Goal: Task Accomplishment & Management: Manage account settings

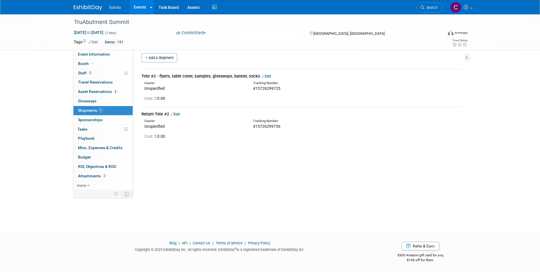
click at [137, 7] on link "Events" at bounding box center [140, 7] width 21 height 14
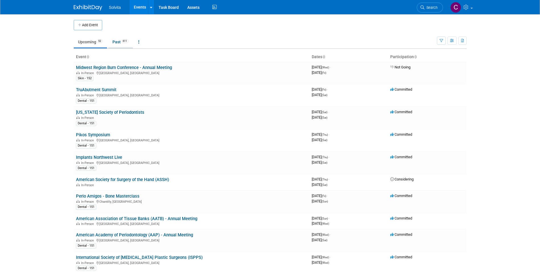
click at [117, 41] on link "Past 611" at bounding box center [120, 41] width 25 height 11
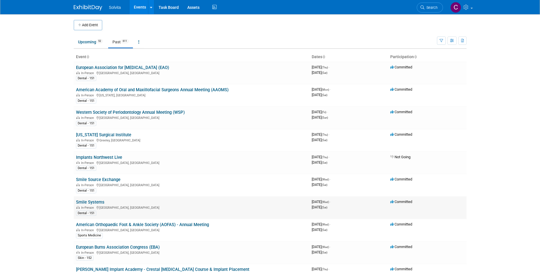
click at [98, 203] on link "Smile Systems" at bounding box center [90, 201] width 28 height 5
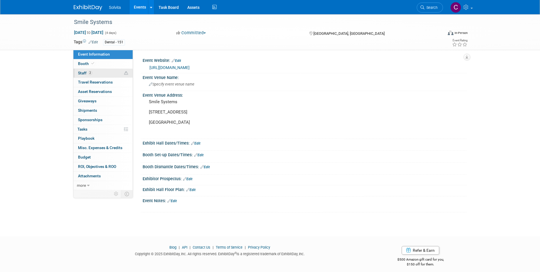
click at [83, 73] on span "Staff 2" at bounding box center [85, 73] width 14 height 5
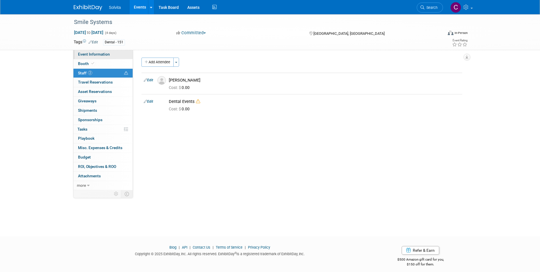
click at [85, 55] on span "Event Information" at bounding box center [94, 54] width 32 height 5
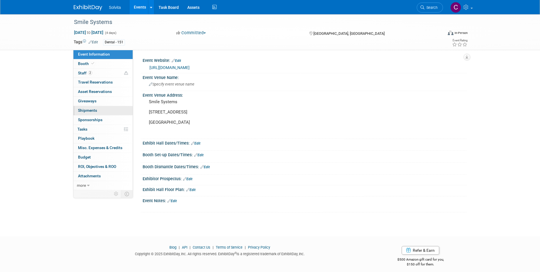
click at [88, 110] on span "Shipments 0" at bounding box center [87, 110] width 19 height 5
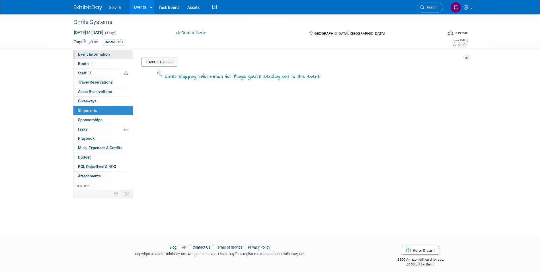
click at [84, 55] on span "Event Information" at bounding box center [94, 54] width 32 height 5
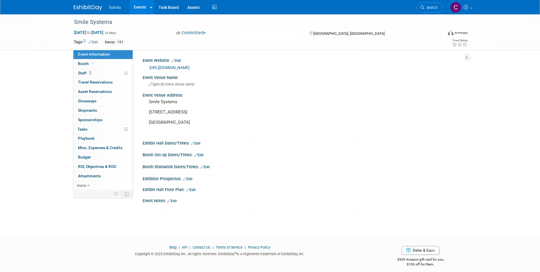
click at [138, 7] on link "Events" at bounding box center [140, 7] width 21 height 14
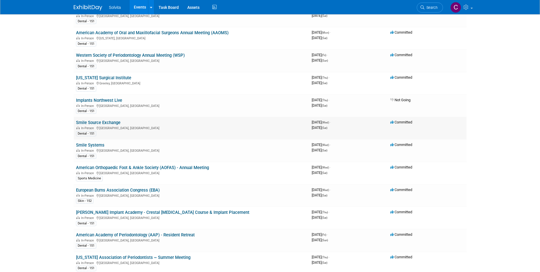
scroll to position [85, 0]
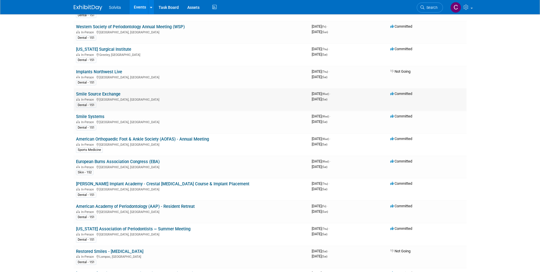
click at [104, 90] on td "Smile Source Exchange In-Person Louisville, KY Dental - 151" at bounding box center [192, 99] width 236 height 23
click at [104, 95] on link "Smile Source Exchange" at bounding box center [98, 93] width 44 height 5
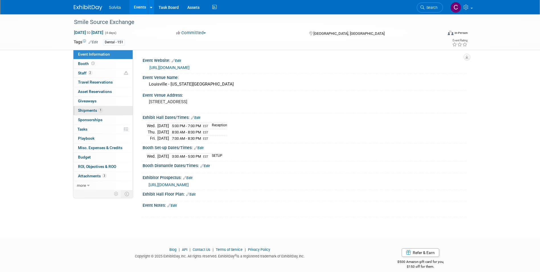
click at [91, 109] on span "Shipments 1" at bounding box center [90, 110] width 25 height 5
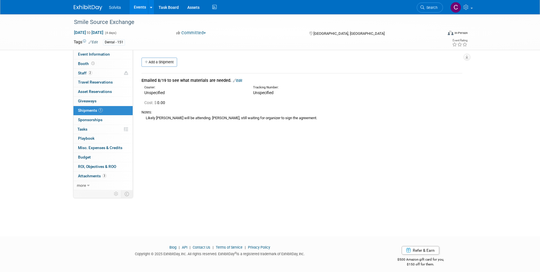
click at [240, 81] on link "Edit" at bounding box center [237, 80] width 9 height 4
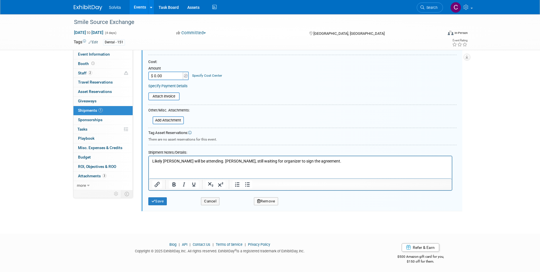
scroll to position [109, 0]
click at [267, 199] on button "Remove" at bounding box center [266, 200] width 24 height 8
click at [298, 206] on link "Yes" at bounding box center [297, 204] width 17 height 9
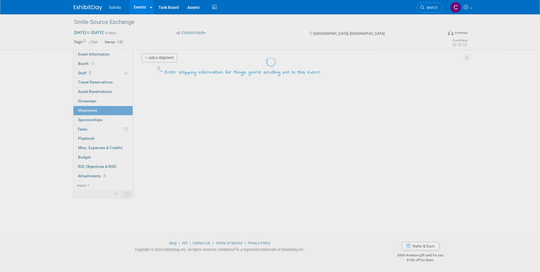
scroll to position [4, 0]
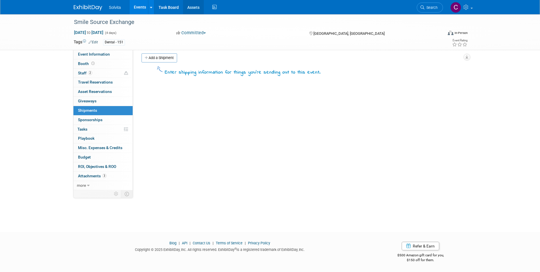
click at [195, 8] on link "Assets" at bounding box center [193, 7] width 21 height 14
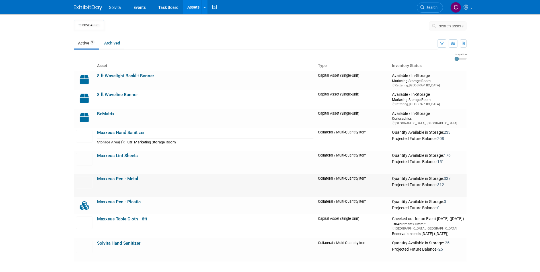
click at [131, 179] on link "Maxxeus Pen - Metal" at bounding box center [117, 178] width 41 height 5
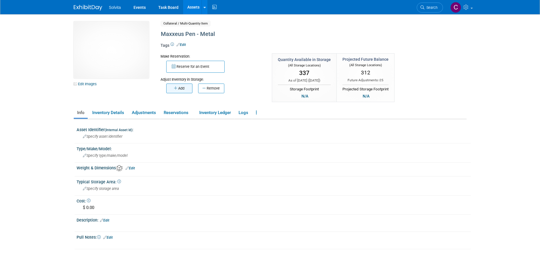
click at [174, 89] on icon "button" at bounding box center [176, 88] width 4 height 4
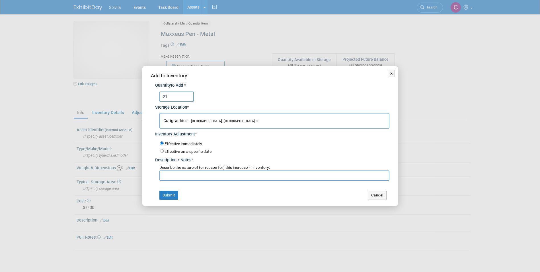
type input "21"
click at [180, 116] on button "Corigraphics [GEOGRAPHIC_DATA], [GEOGRAPHIC_DATA]" at bounding box center [275, 121] width 230 height 16
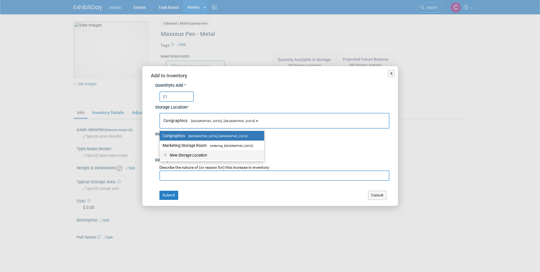
click at [187, 156] on span "New Storage Location" at bounding box center [188, 155] width 38 height 5
click at [161, 156] on input "New Storage Location" at bounding box center [159, 155] width 4 height 4
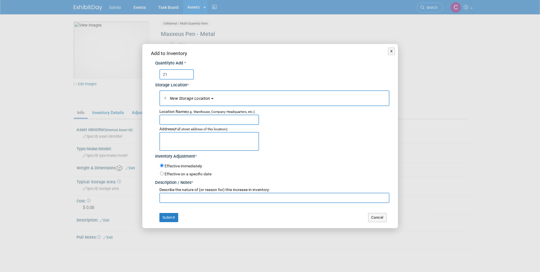
click at [199, 98] on span "New Storage Location" at bounding box center [189, 98] width 41 height 5
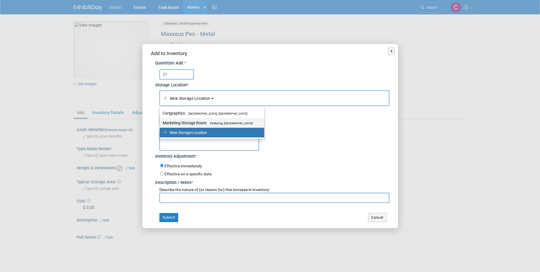
click at [199, 121] on label "Marketing Storage Room Kettering, [GEOGRAPHIC_DATA]" at bounding box center [211, 122] width 96 height 7
click at [161, 121] on input "Marketing Storage Room Kettering, [GEOGRAPHIC_DATA]" at bounding box center [159, 123] width 4 height 4
select select "11223481"
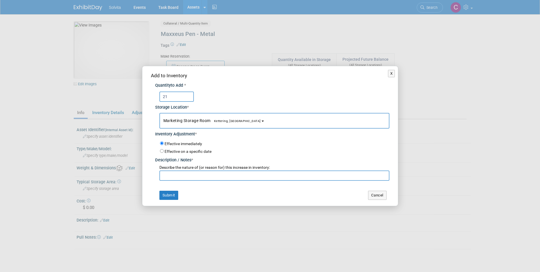
click at [200, 177] on input "text" at bounding box center [275, 175] width 230 height 10
type input "Returned from Smile Source"
click at [180, 192] on td "Submit" at bounding box center [208, 195] width 114 height 9
click at [176, 195] on button "Submit" at bounding box center [169, 195] width 19 height 9
